Goal: Task Accomplishment & Management: Manage account settings

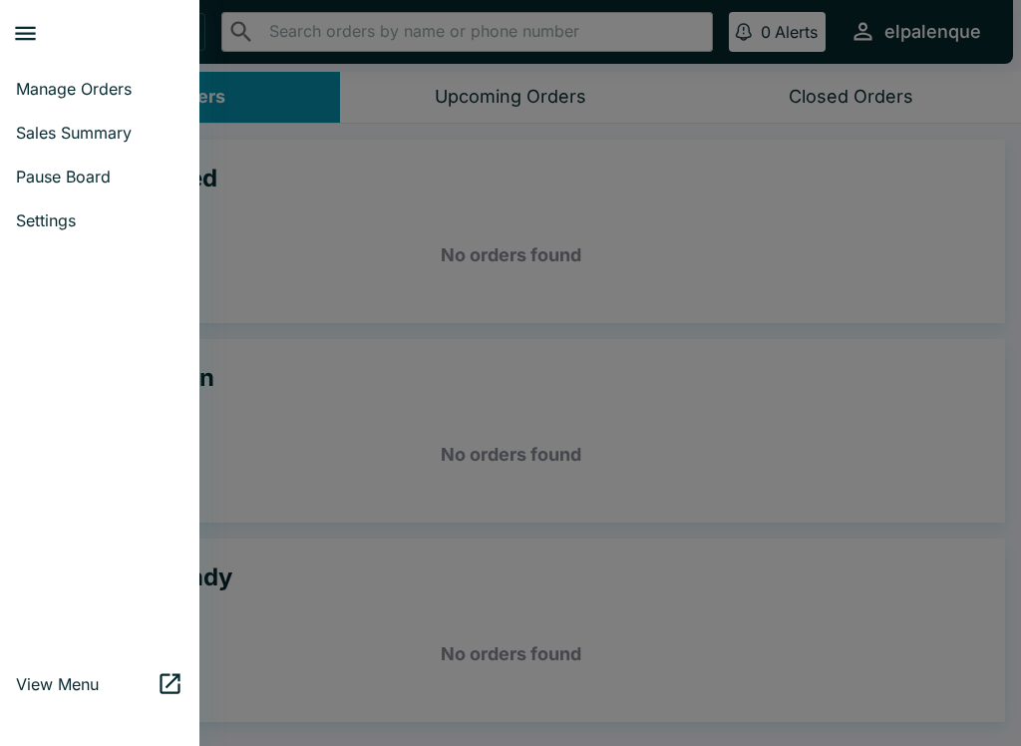
click at [96, 168] on span "Pause Board" at bounding box center [99, 176] width 167 height 20
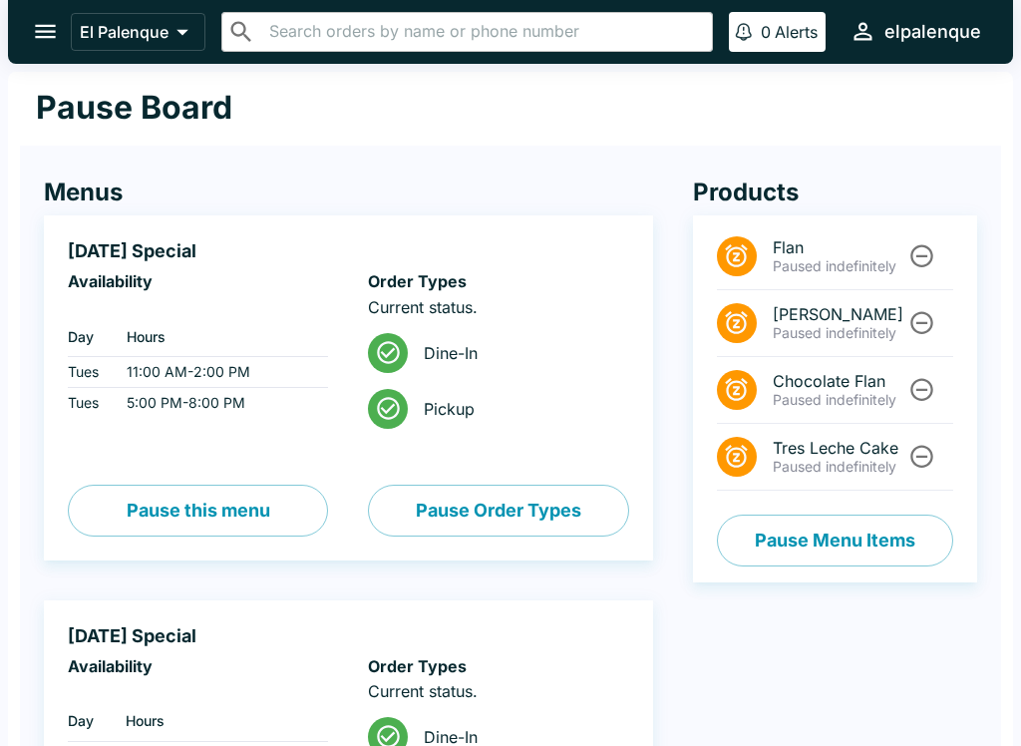
click at [777, 530] on button "Pause Menu Items" at bounding box center [835, 540] width 236 height 52
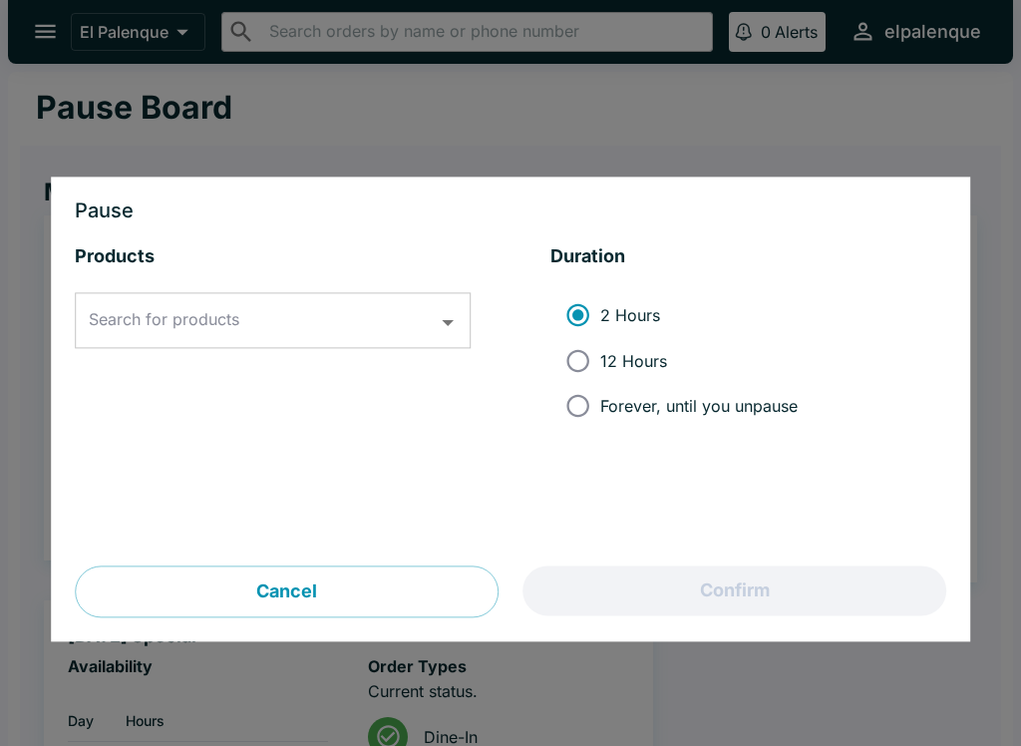
click at [258, 329] on input "Search for products" at bounding box center [258, 321] width 348 height 38
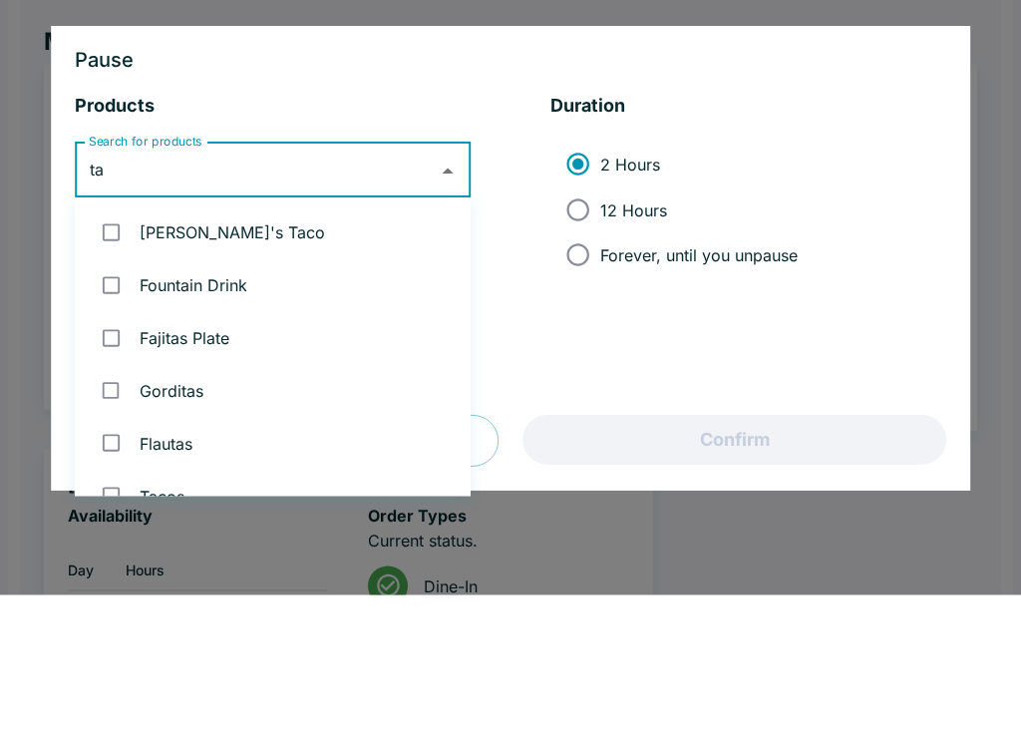
type input "tam"
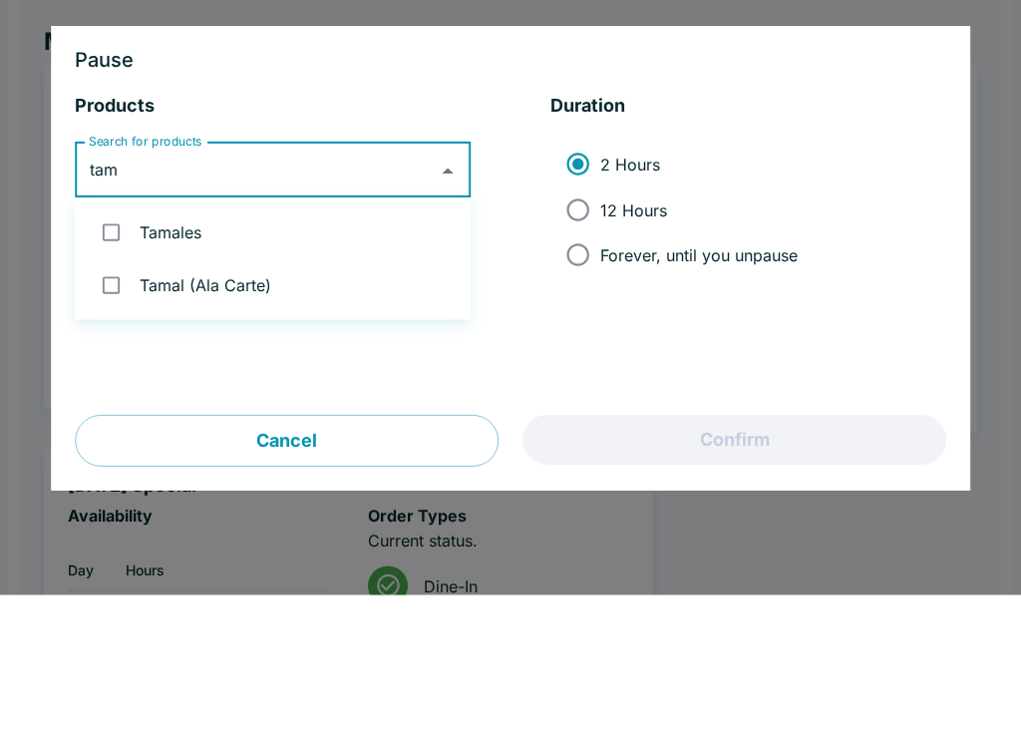
click at [109, 363] on input "checkbox" at bounding box center [111, 383] width 41 height 41
checkbox input "true"
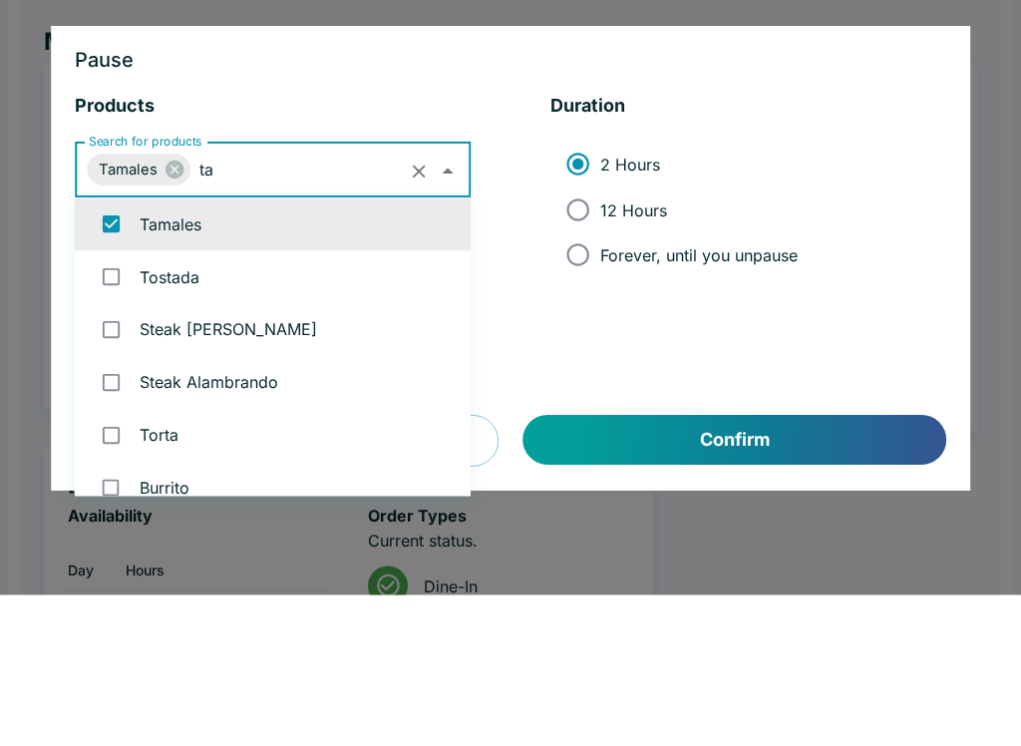
scroll to position [324, 0]
type input "tam"
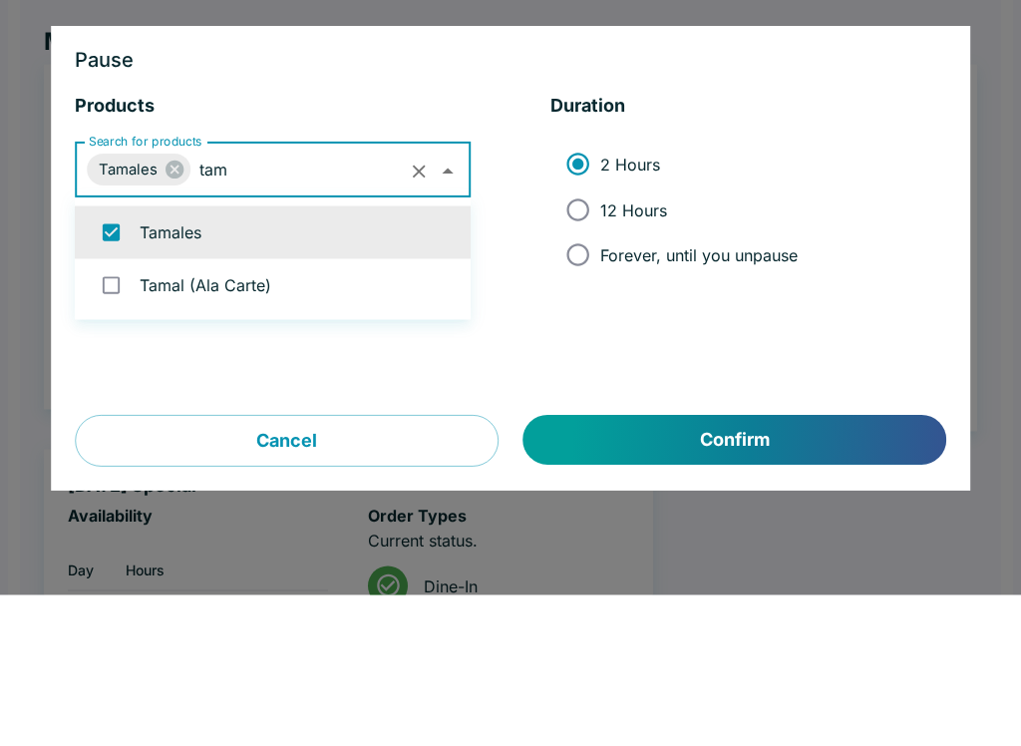
scroll to position [0, 0]
click at [120, 416] on input "checkbox" at bounding box center [111, 436] width 41 height 41
checkbox input "true"
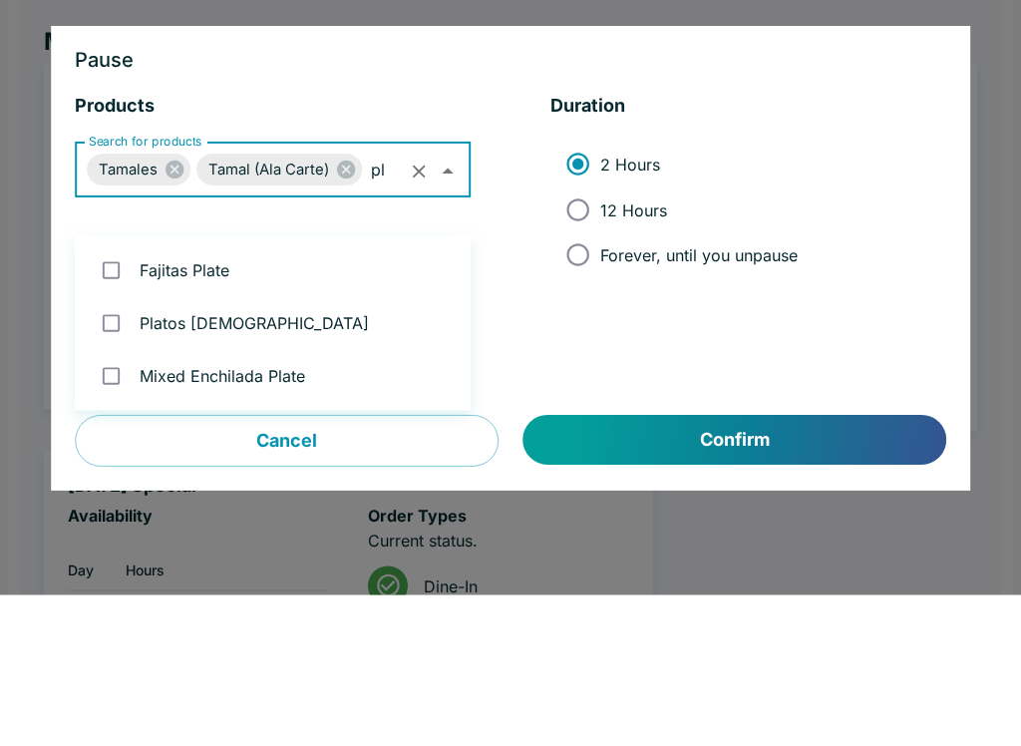
type input "pla"
click at [152, 448] on li "Platos [DEMOGRAPHIC_DATA]" at bounding box center [273, 474] width 396 height 53
checkbox input "true"
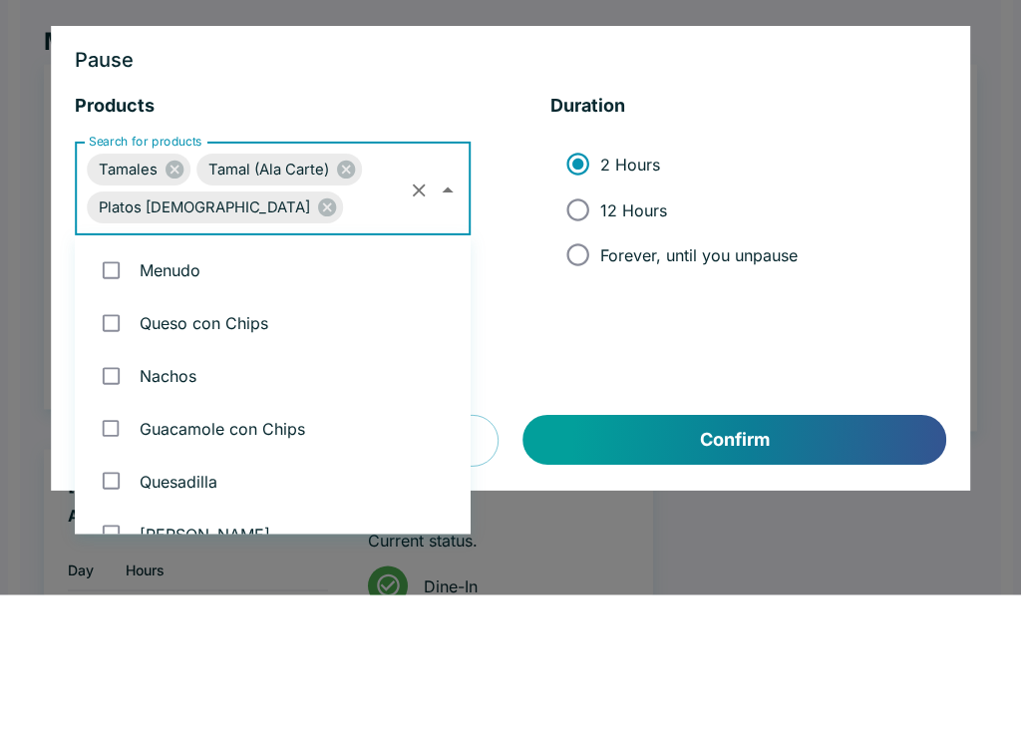
scroll to position [1923, 0]
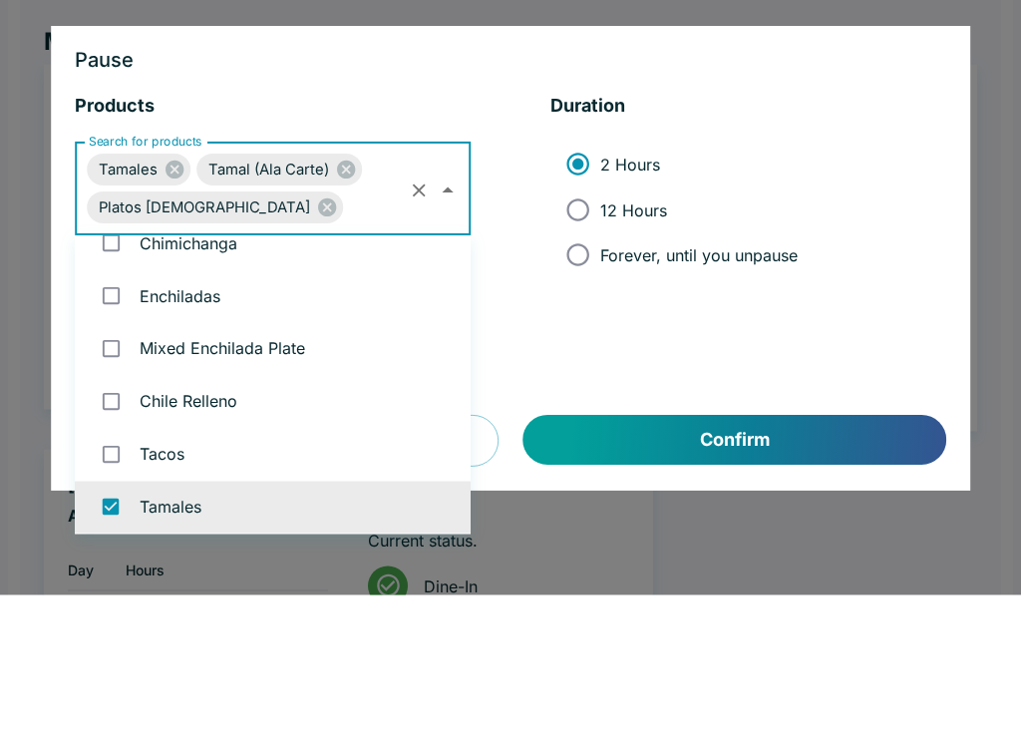
click at [588, 384] on input "Forever, until you unpause" at bounding box center [577, 406] width 45 height 45
radio input "true"
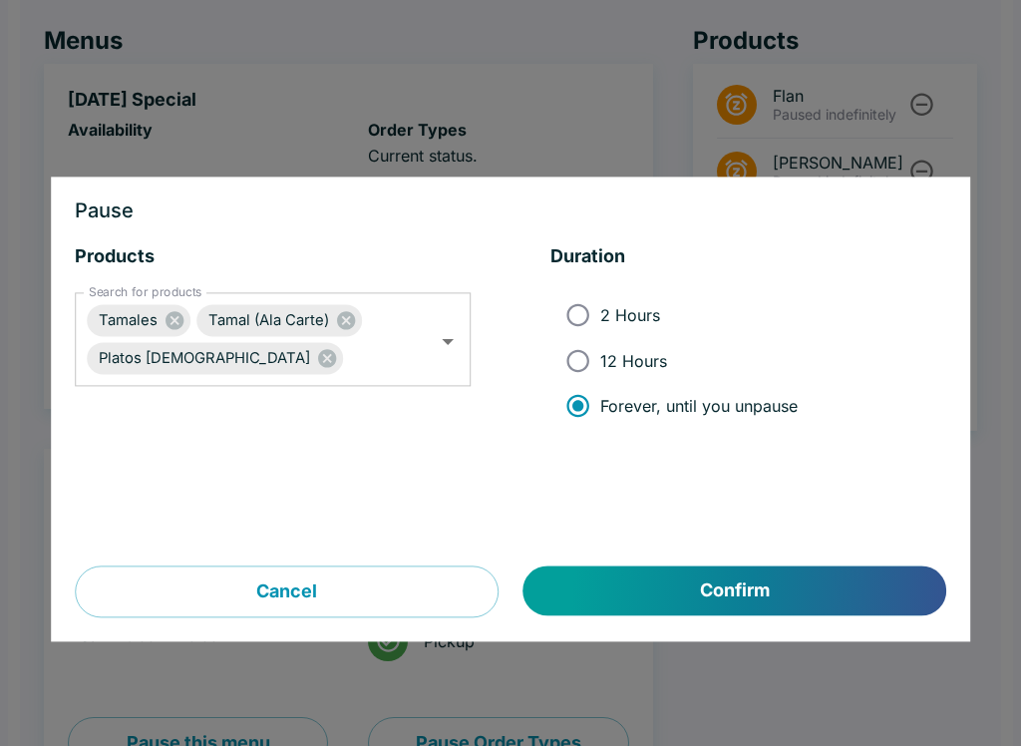
click at [644, 589] on button "Confirm" at bounding box center [734, 591] width 423 height 50
